Goal: Navigation & Orientation: Find specific page/section

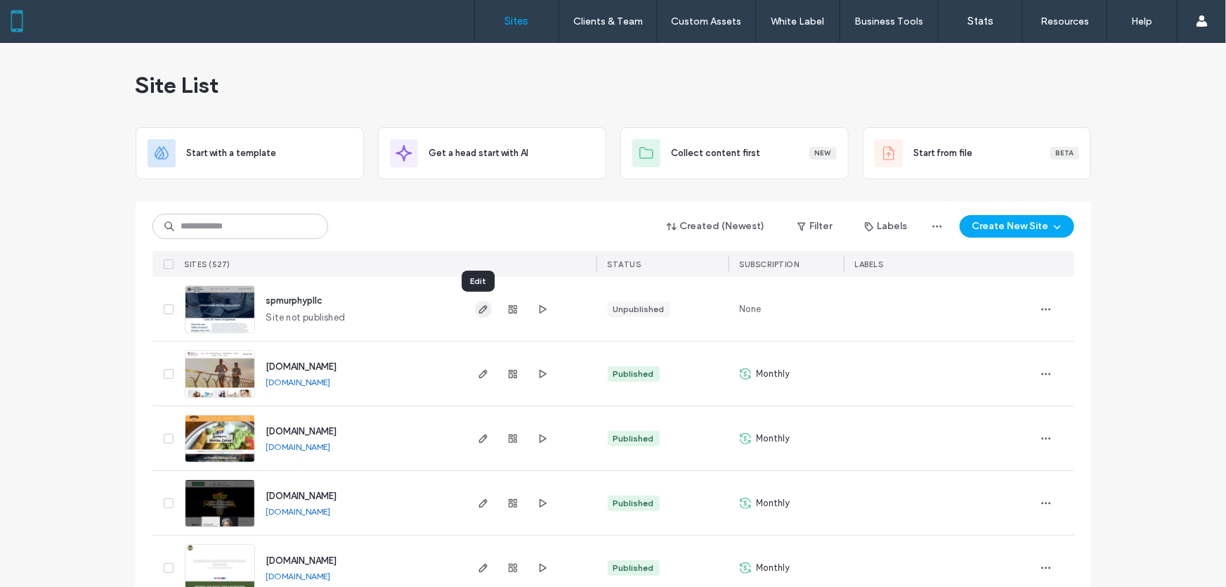
click at [478, 309] on icon "button" at bounding box center [483, 309] width 11 height 11
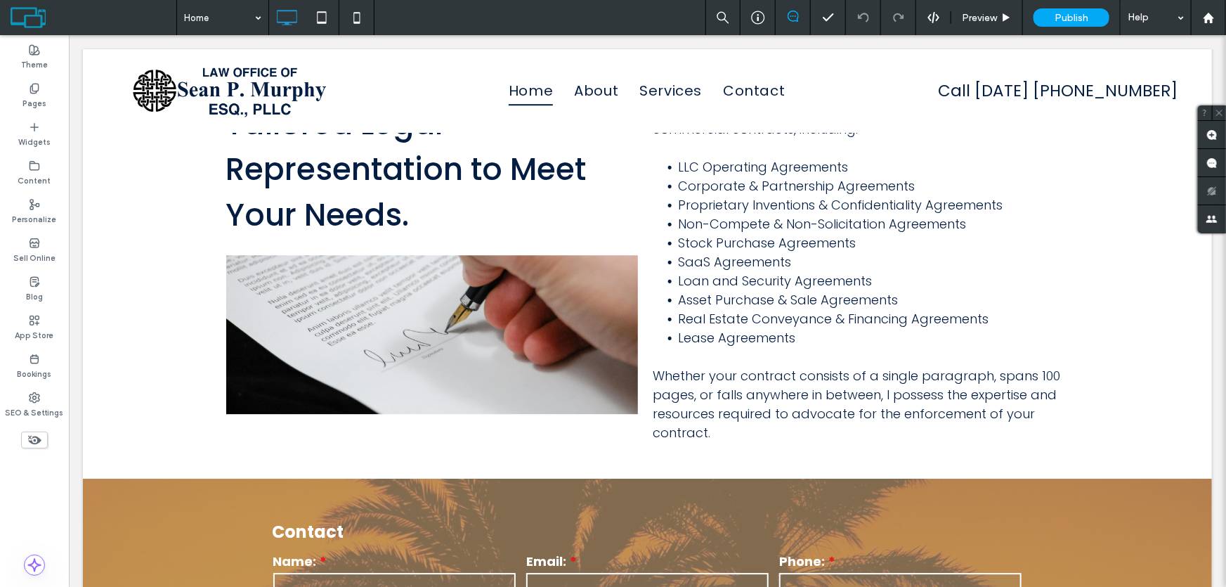
scroll to position [2108, 0]
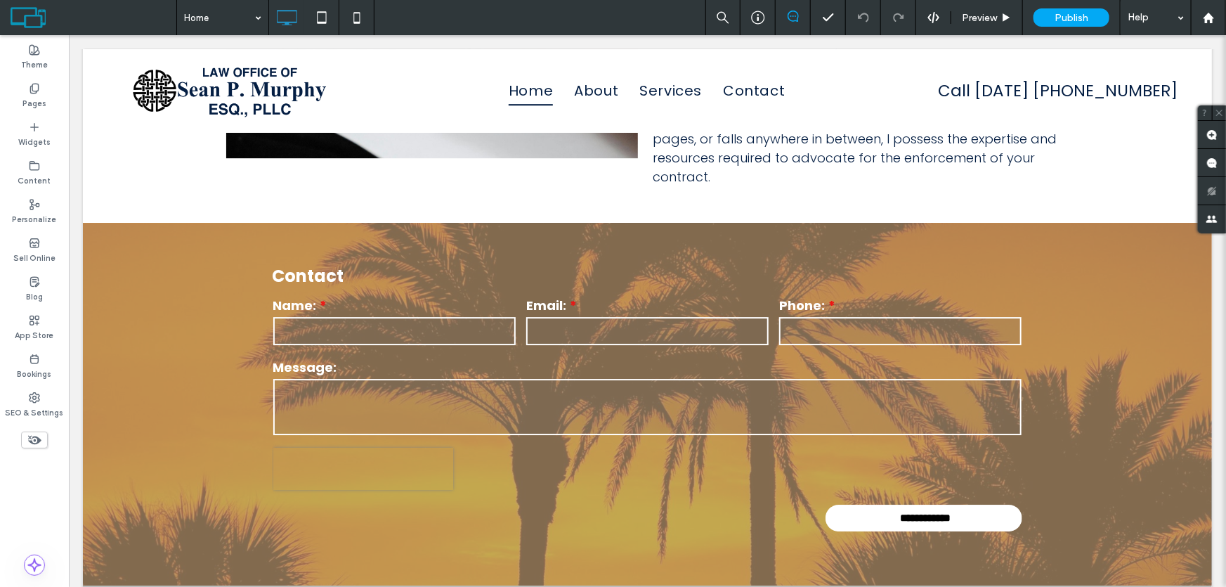
click at [984, 14] on span "Preview" at bounding box center [979, 18] width 35 height 12
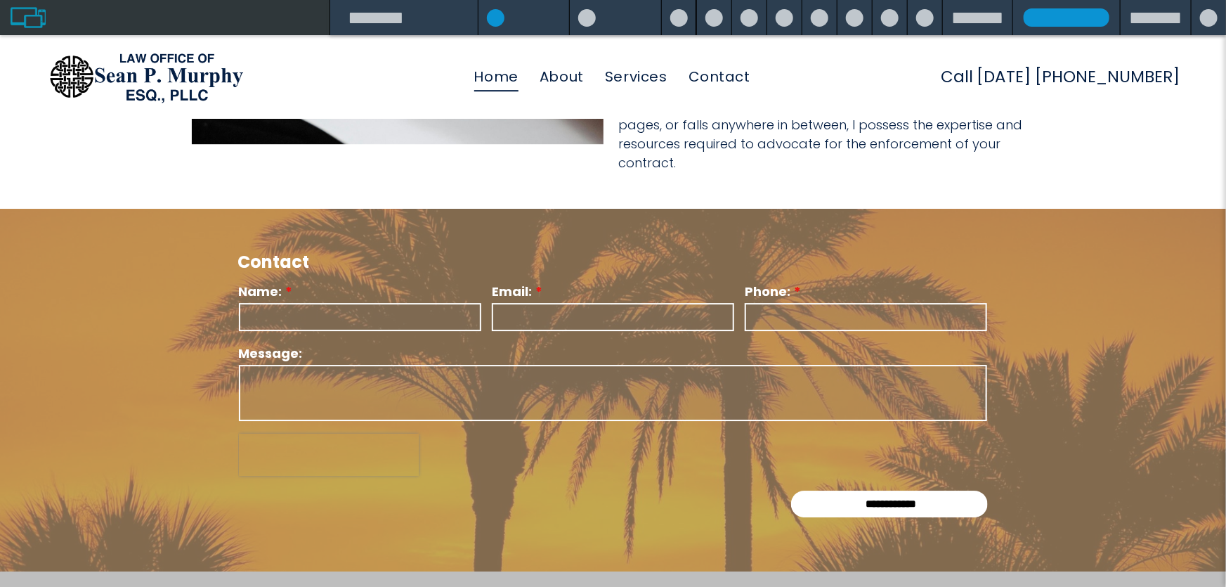
scroll to position [1852, 0]
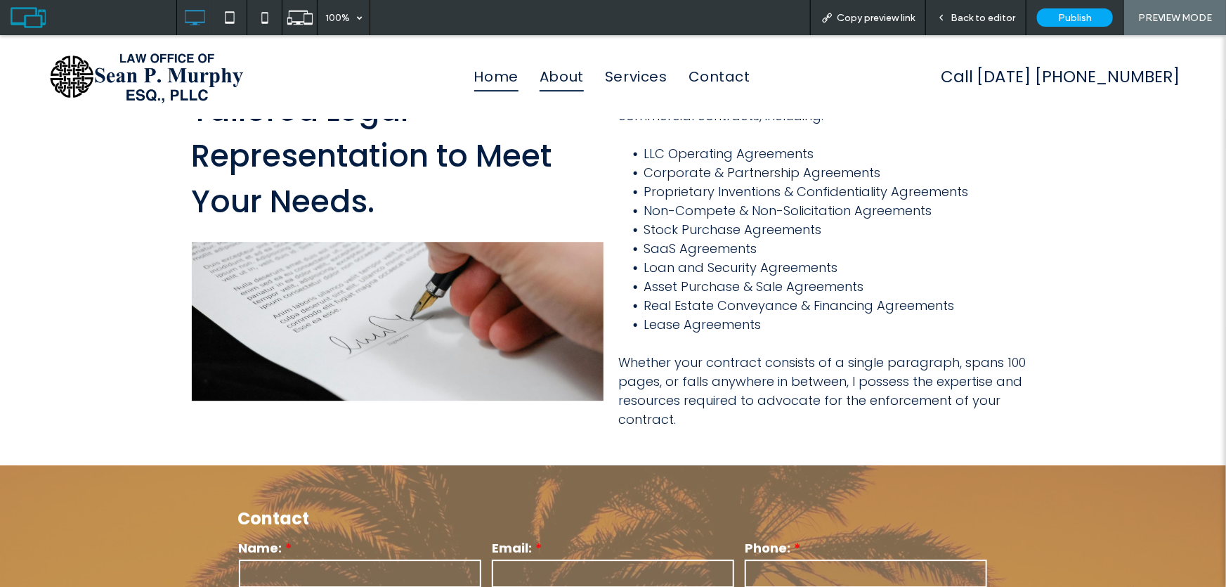
click at [560, 79] on span "About" at bounding box center [562, 76] width 44 height 30
click at [0, 0] on div at bounding box center [0, 0] width 0 height 0
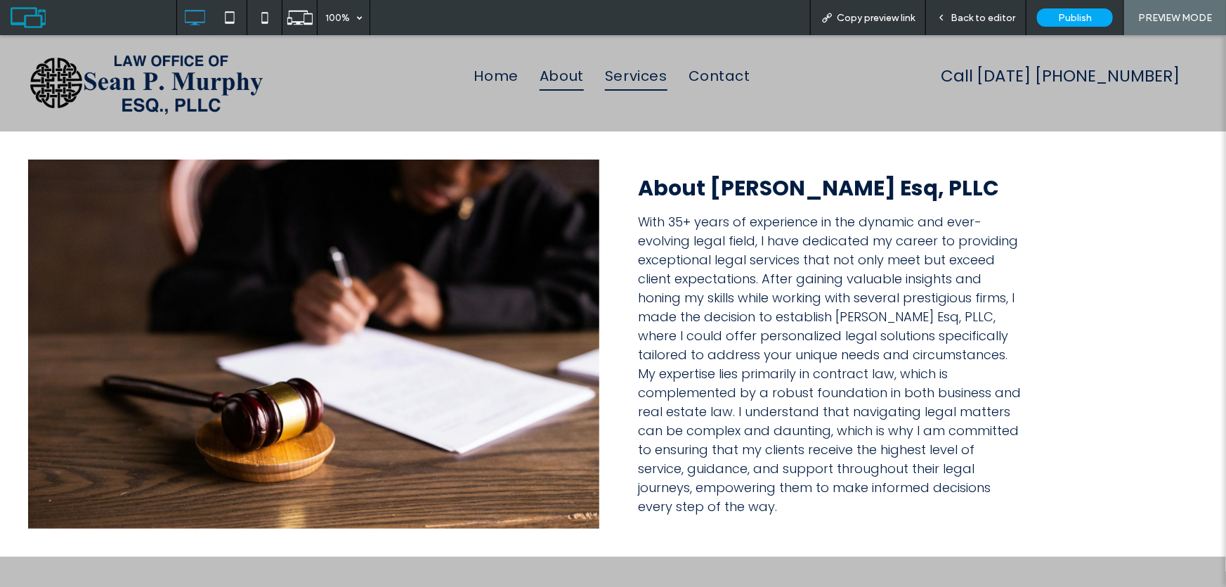
click at [626, 74] on span "Services" at bounding box center [636, 75] width 63 height 30
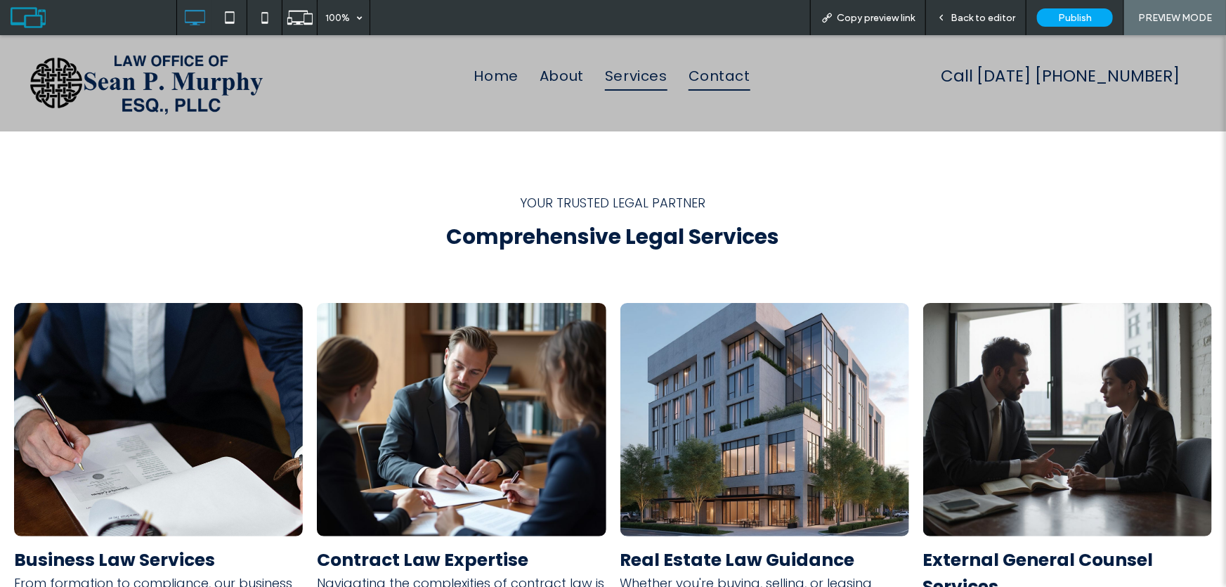
click at [722, 75] on span "Contact" at bounding box center [720, 75] width 62 height 30
